Goal: Transaction & Acquisition: Purchase product/service

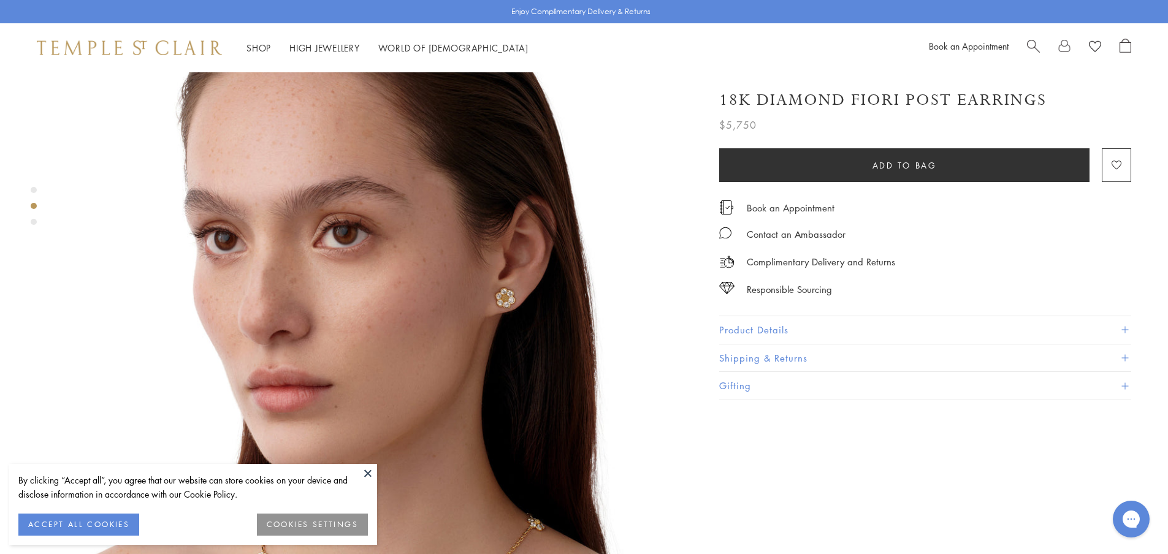
scroll to position [716, 0]
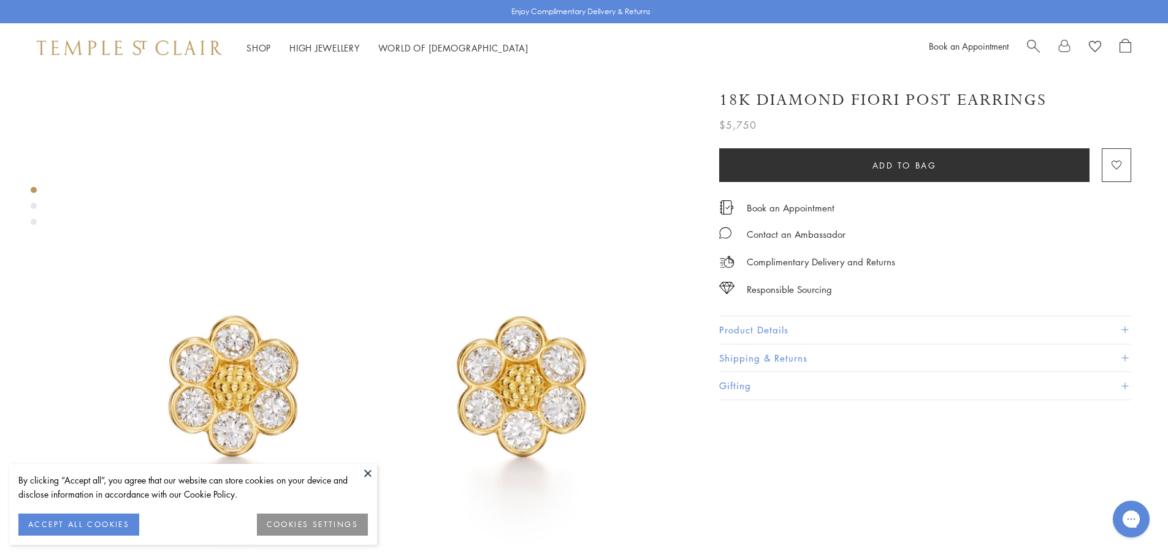
click at [742, 323] on button "Product Details" at bounding box center [925, 330] width 412 height 28
